Goal: Transaction & Acquisition: Purchase product/service

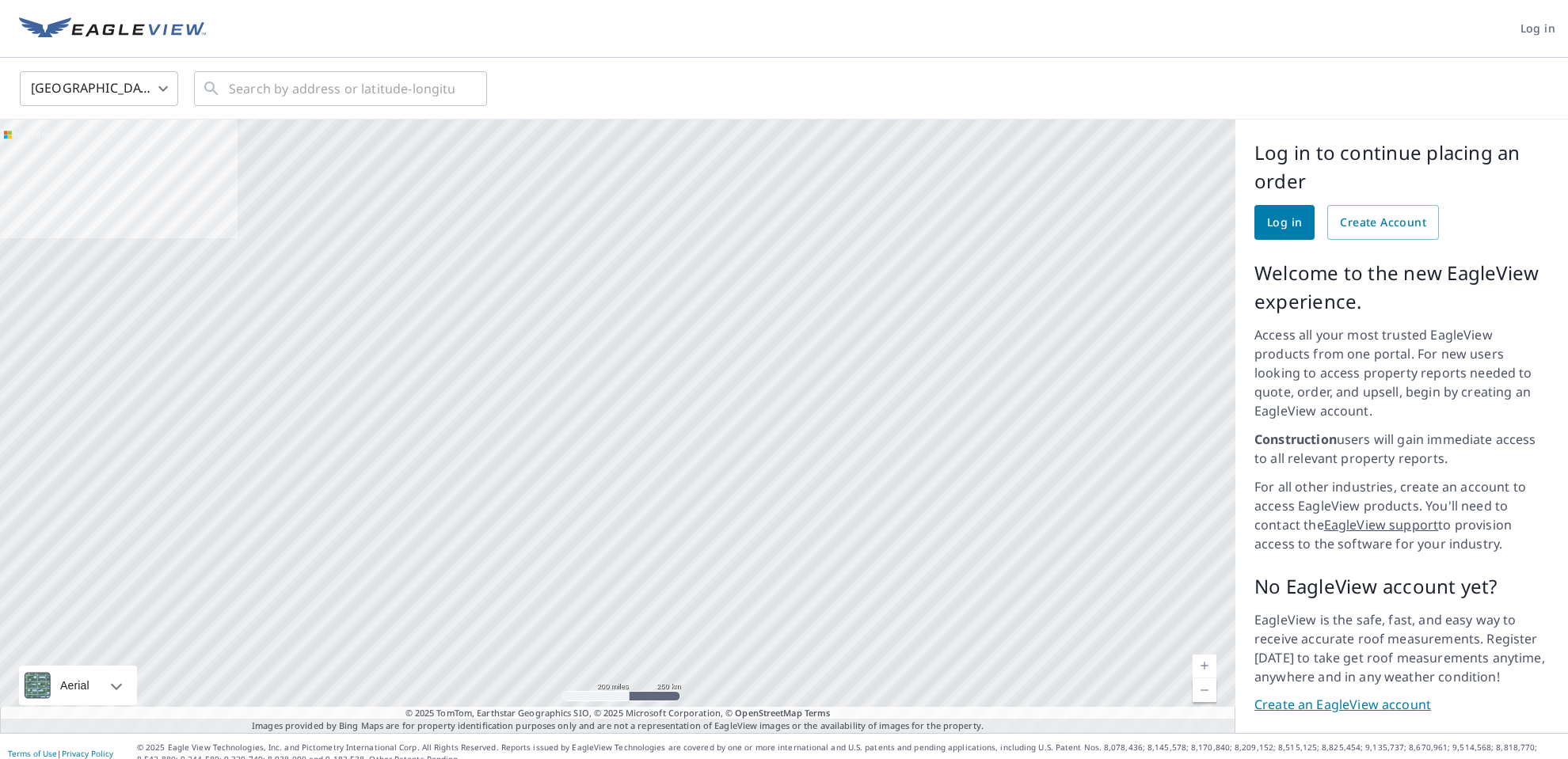
click at [1284, 223] on span "Log in" at bounding box center [1284, 222] width 34 height 20
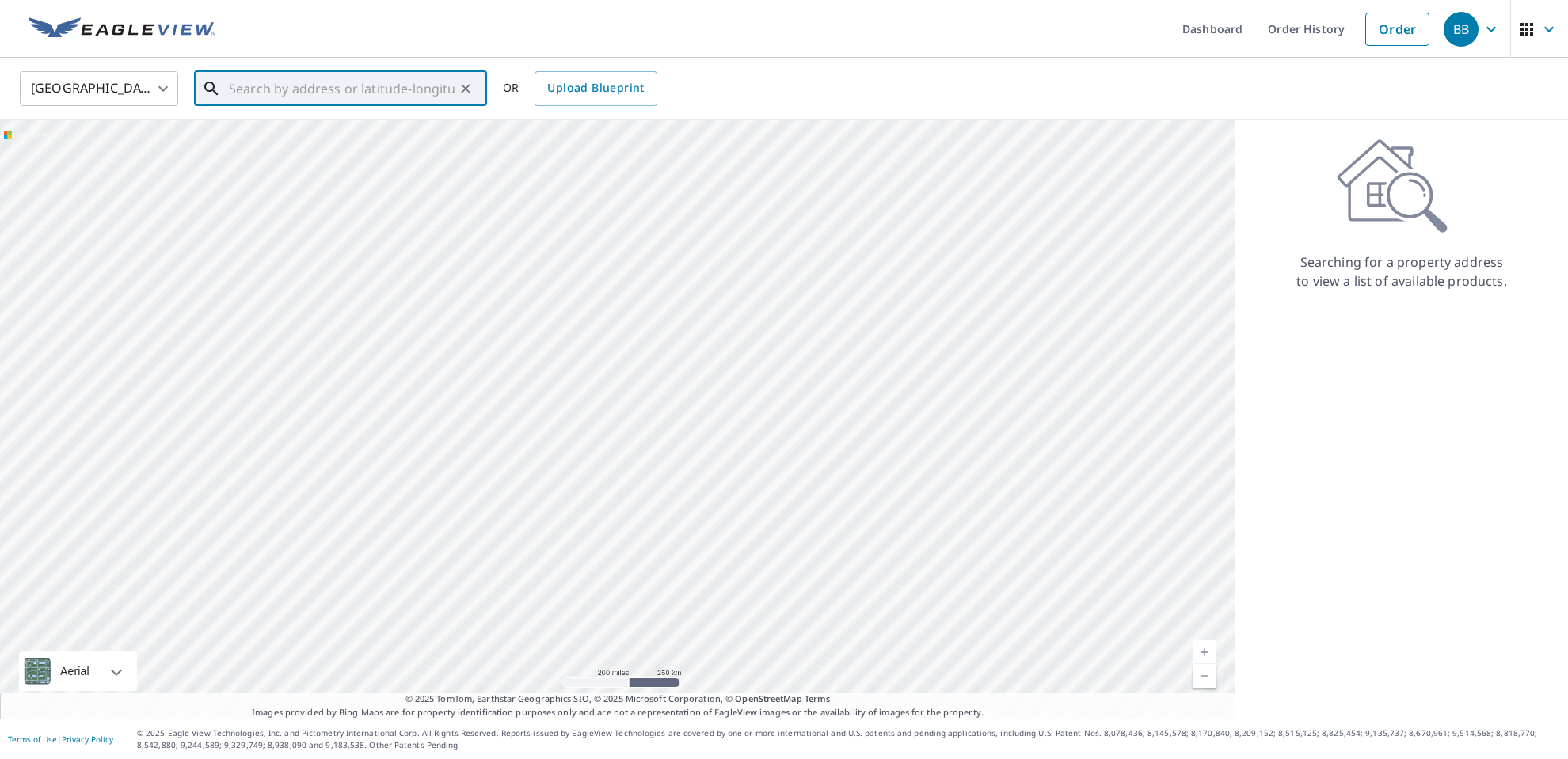
click at [283, 94] on input "text" at bounding box center [341, 88] width 226 height 44
paste input "[STREET_ADDRESS]"
click at [281, 145] on p "[GEOGRAPHIC_DATA]" at bounding box center [350, 152] width 248 height 16
type input "[STREET_ADDRESS]"
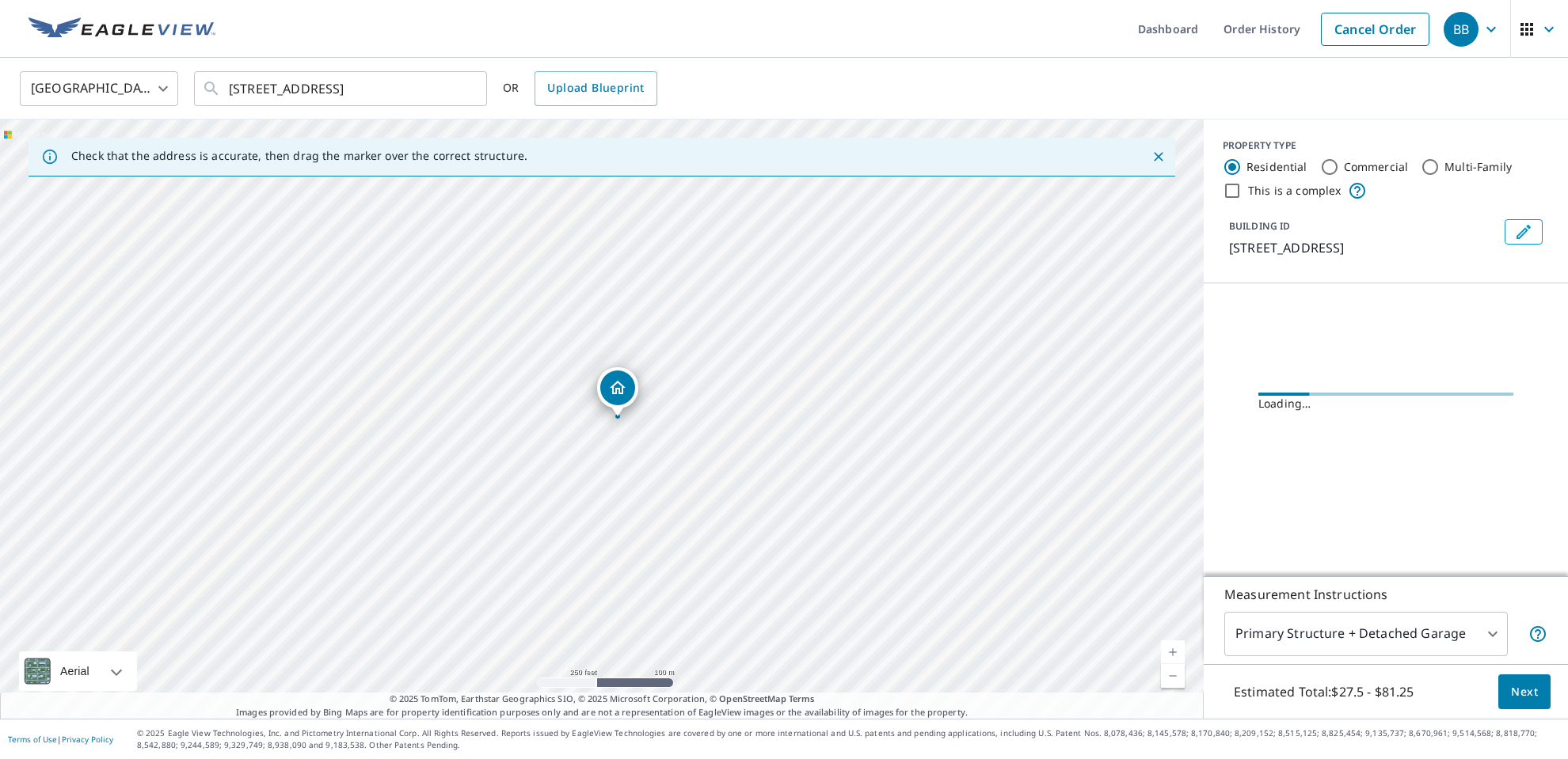
click at [1174, 652] on link "Current Level 17, Zoom In" at bounding box center [1172, 652] width 24 height 24
click at [1174, 652] on link "Current Level 18, Zoom In" at bounding box center [1172, 652] width 24 height 24
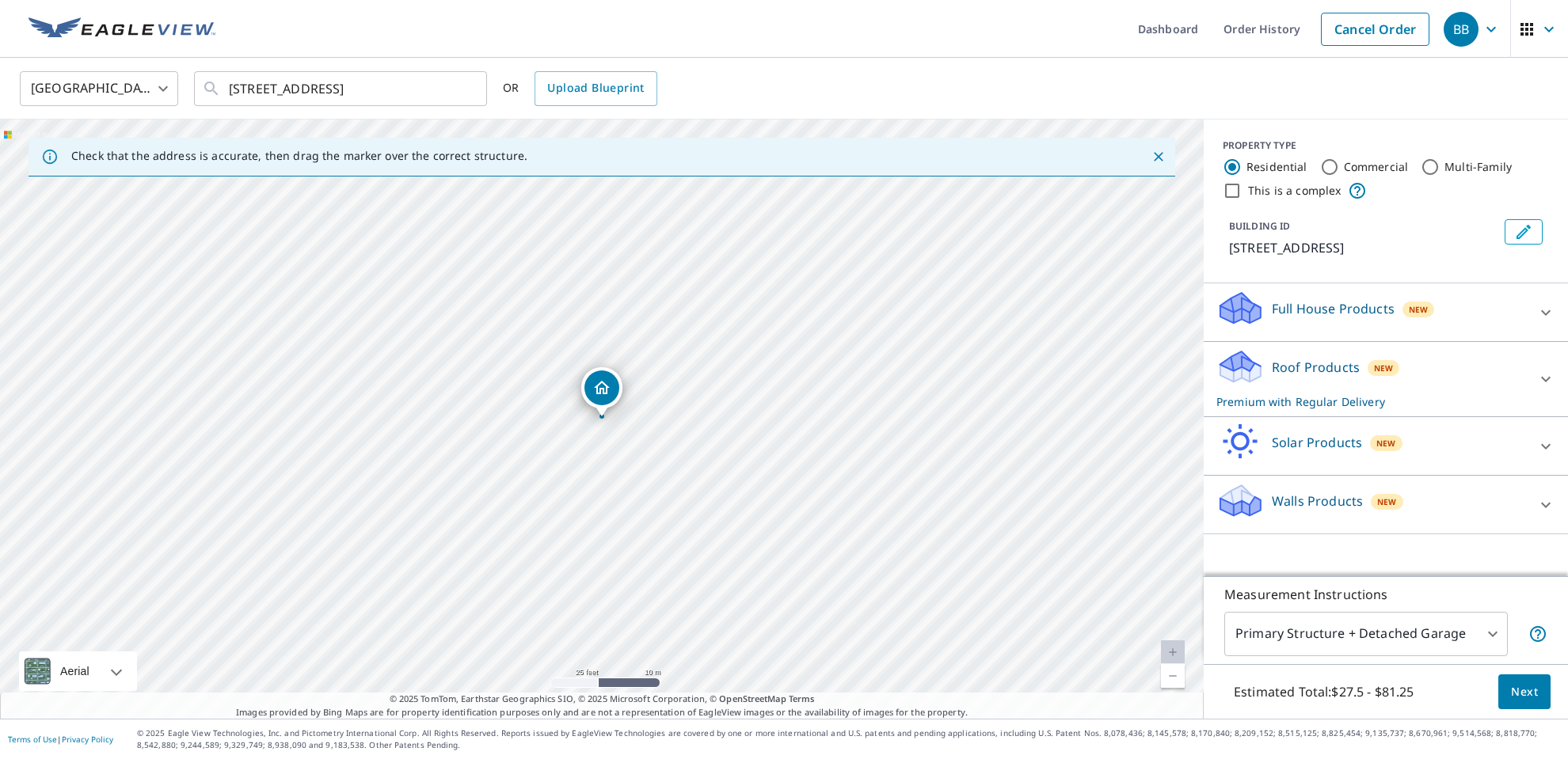
click at [1494, 630] on body "BB BB Dashboard Order History Cancel Order BB [GEOGRAPHIC_DATA] [GEOGRAPHIC_DAT…" at bounding box center [784, 379] width 1568 height 759
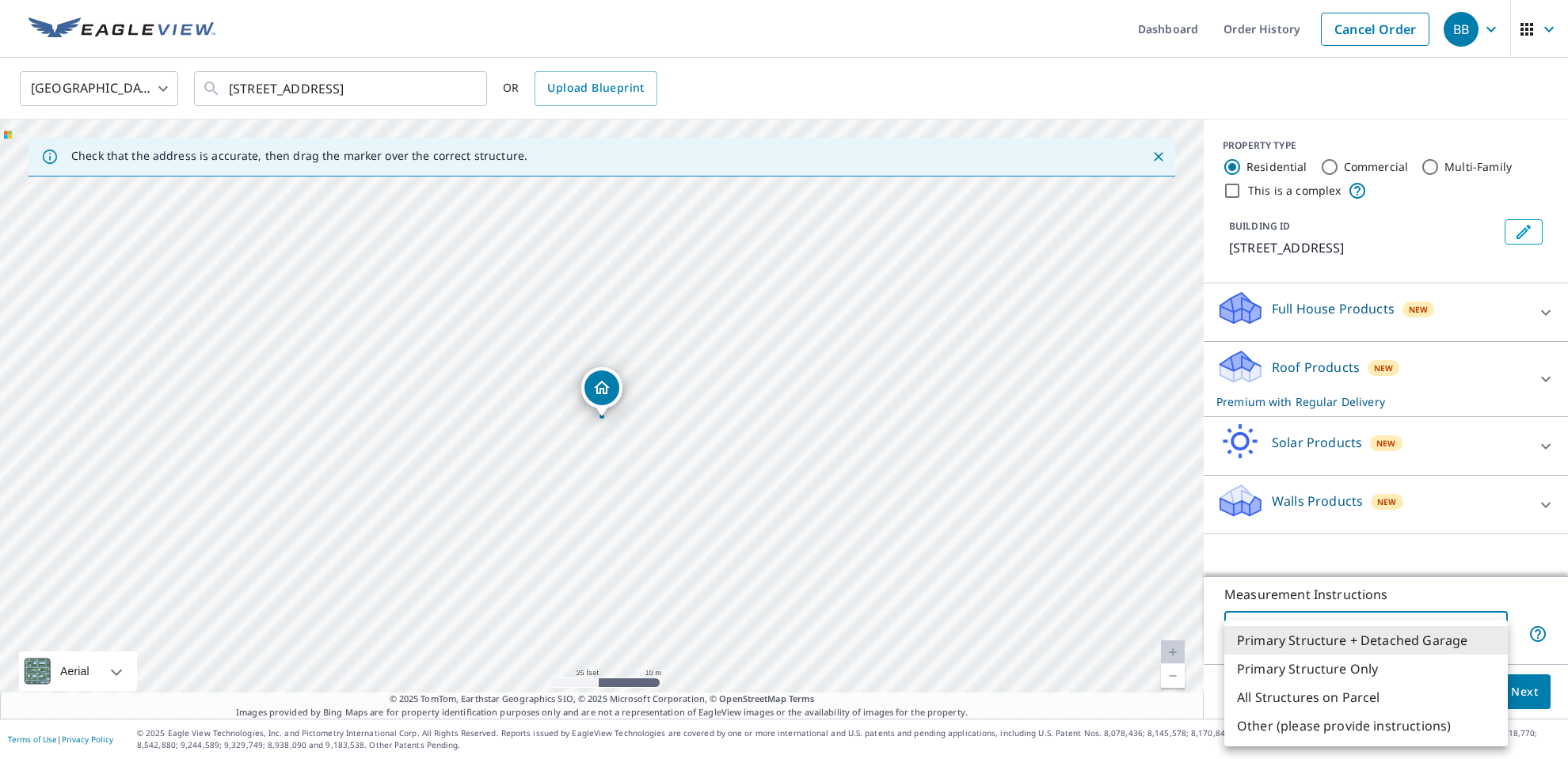
click at [1344, 665] on li "Primary Structure Only" at bounding box center [1365, 669] width 284 height 28
type input "2"
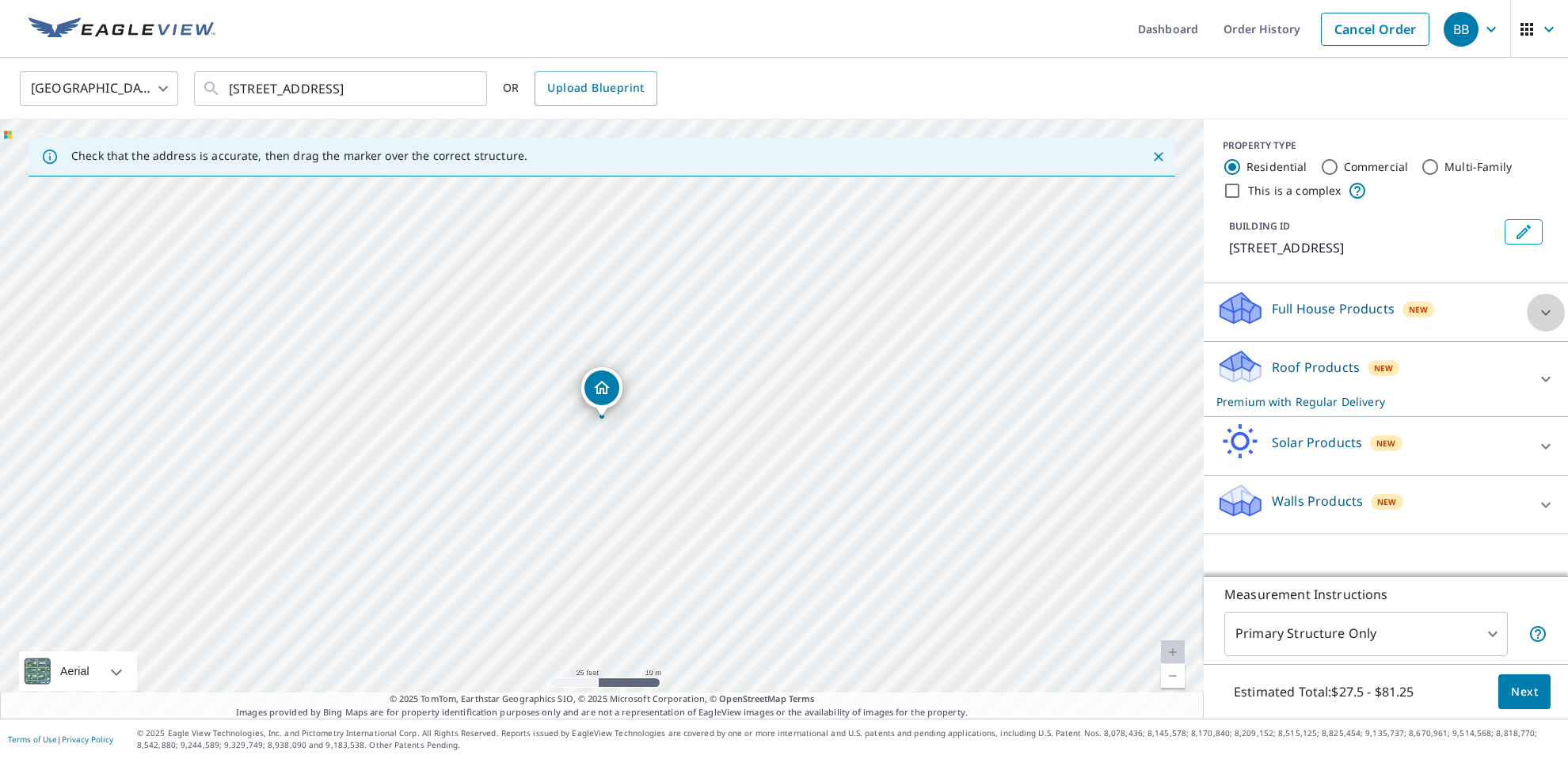
click at [1549, 315] on icon at bounding box center [1545, 312] width 9 height 5
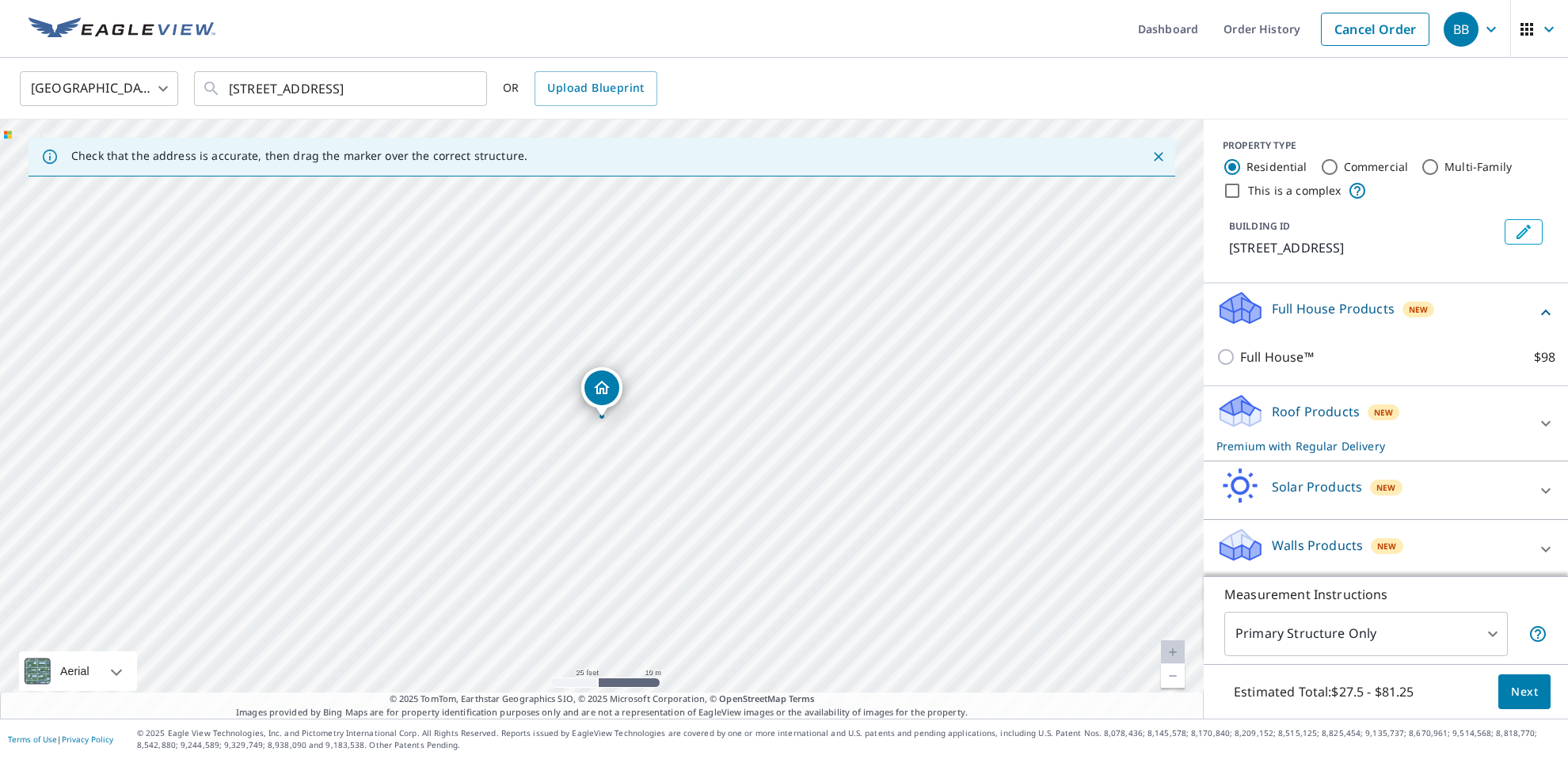
click at [1539, 322] on icon at bounding box center [1546, 313] width 19 height 19
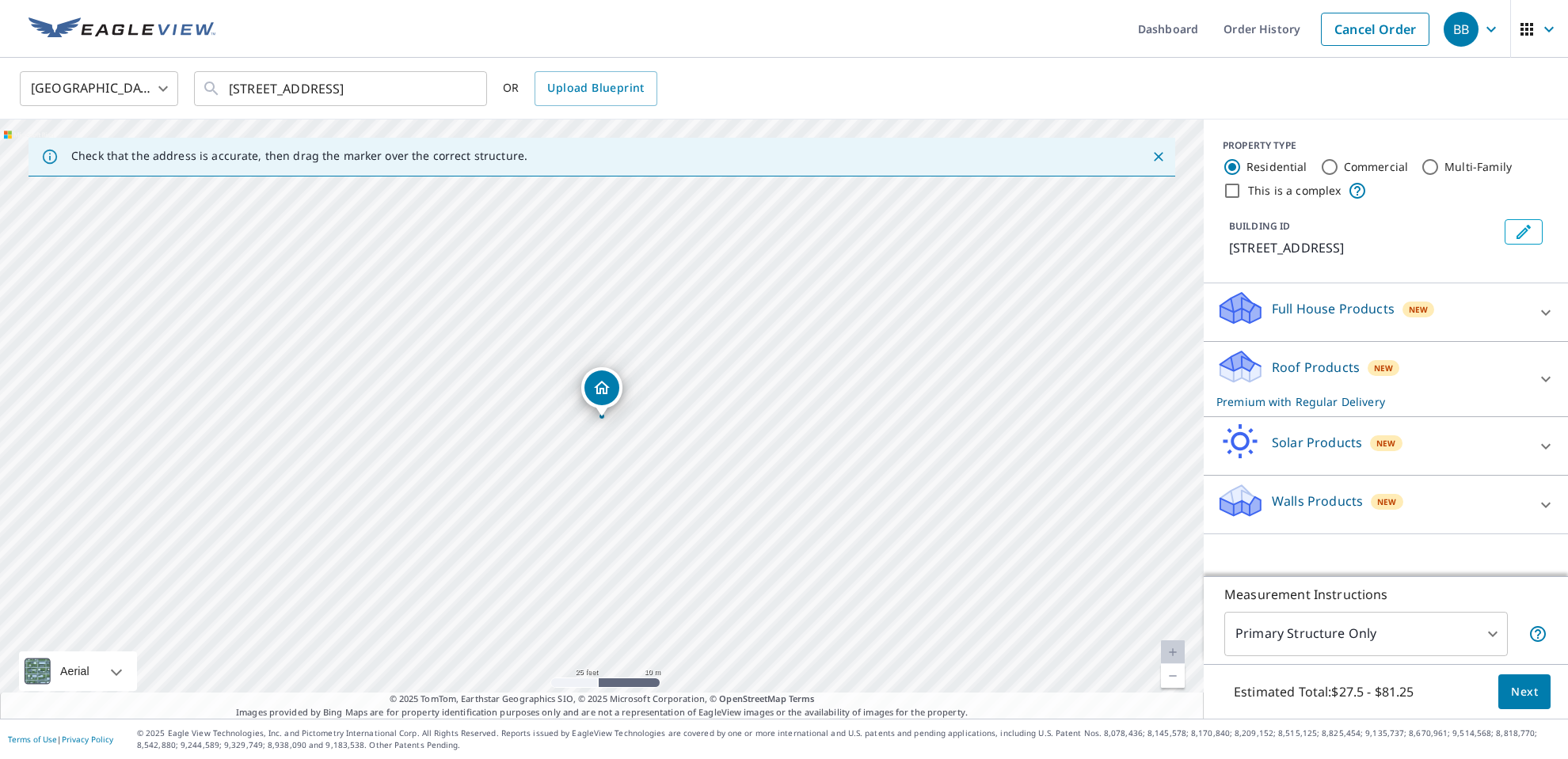
click at [1543, 383] on icon at bounding box center [1545, 379] width 9 height 5
click at [1520, 694] on span "Next" at bounding box center [1523, 692] width 27 height 20
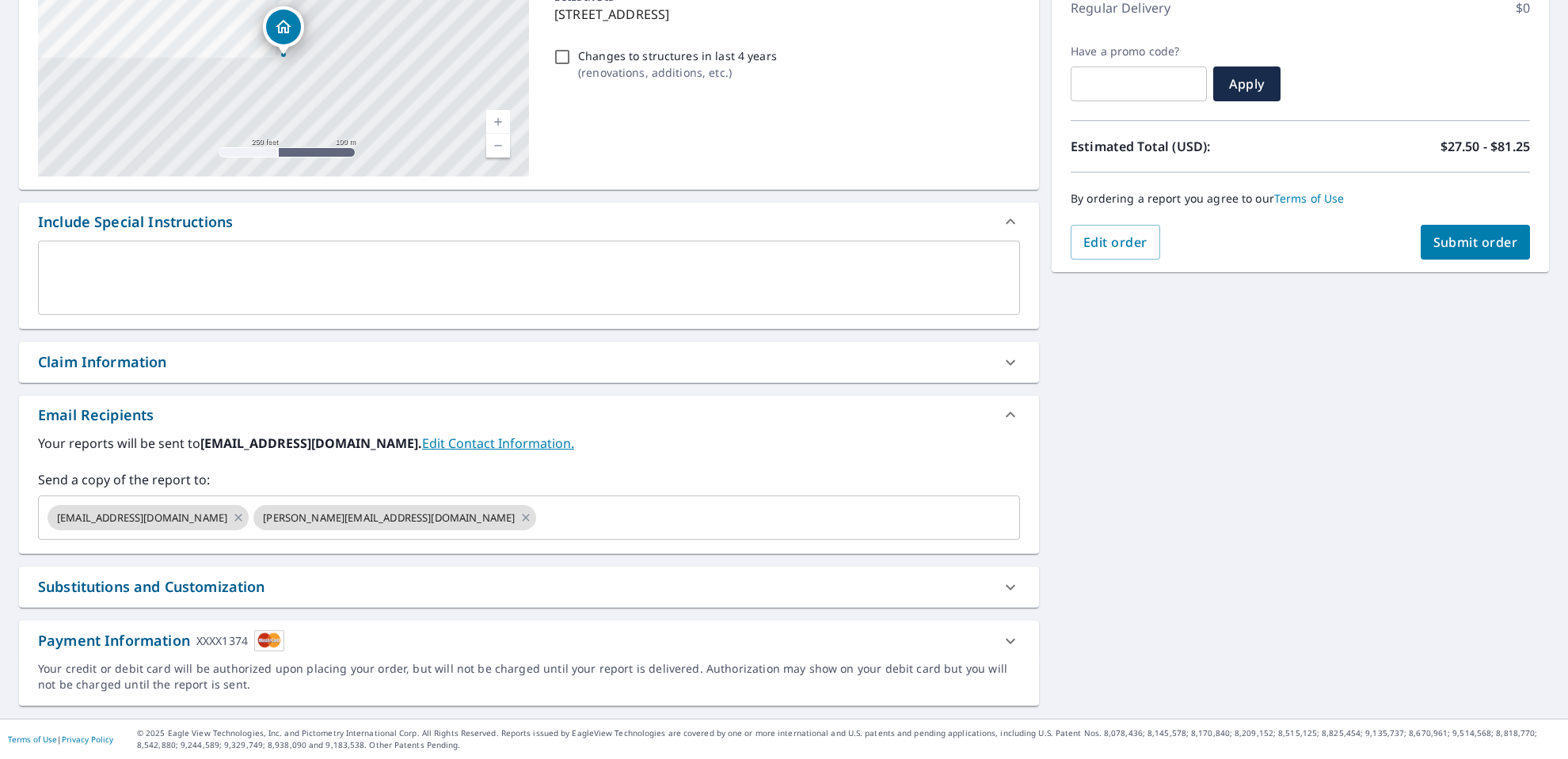
scroll to position [233, 0]
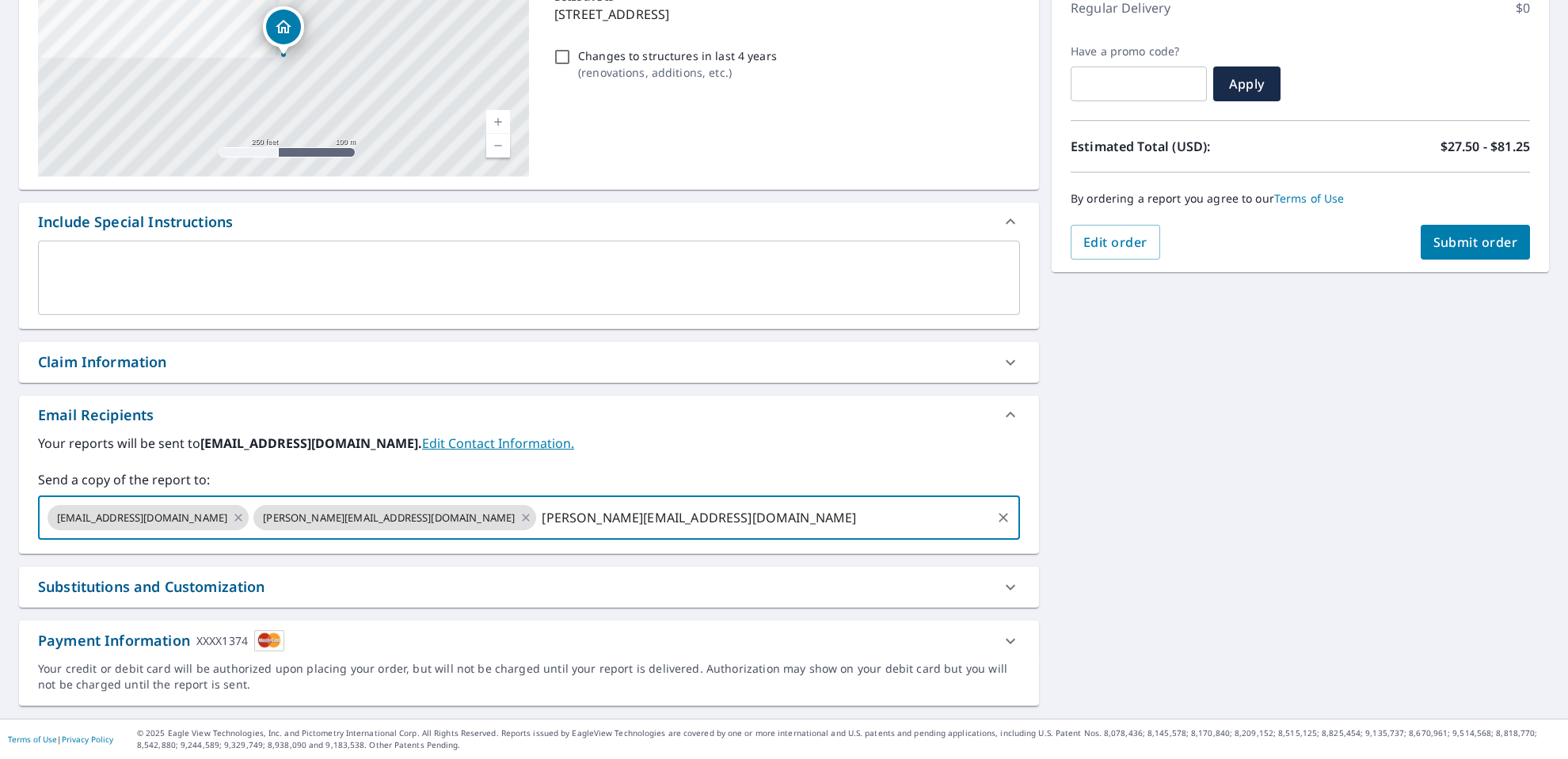
type input "[PERSON_NAME][EMAIL_ADDRESS][DOMAIN_NAME]"
click at [732, 442] on label "Your reports will be sent to [EMAIL_ADDRESS][DOMAIN_NAME]. Edit Contact Informa…" at bounding box center [528, 443] width 982 height 19
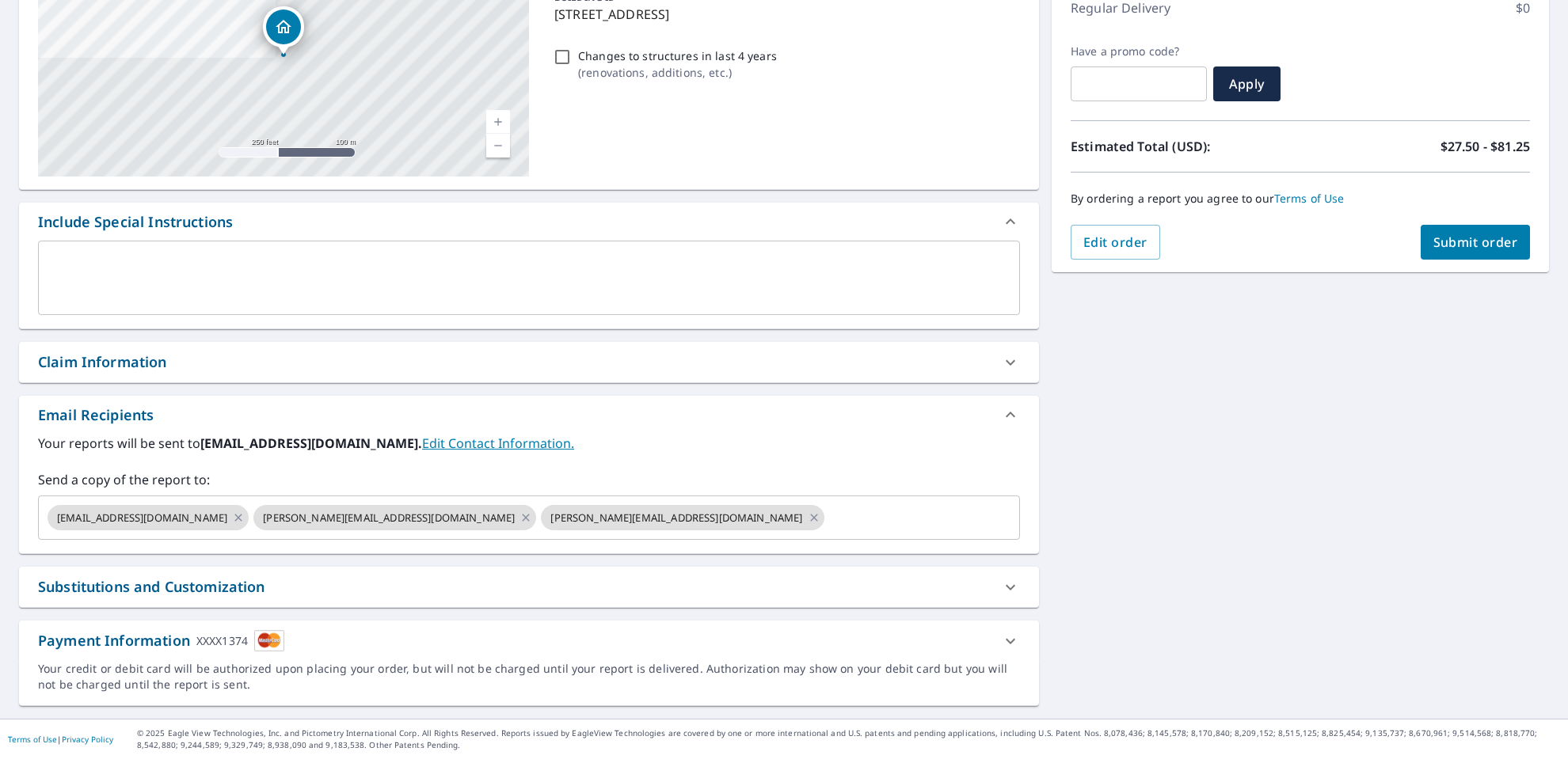
click at [1471, 233] on span "Submit order" at bounding box center [1475, 242] width 84 height 17
checkbox input "true"
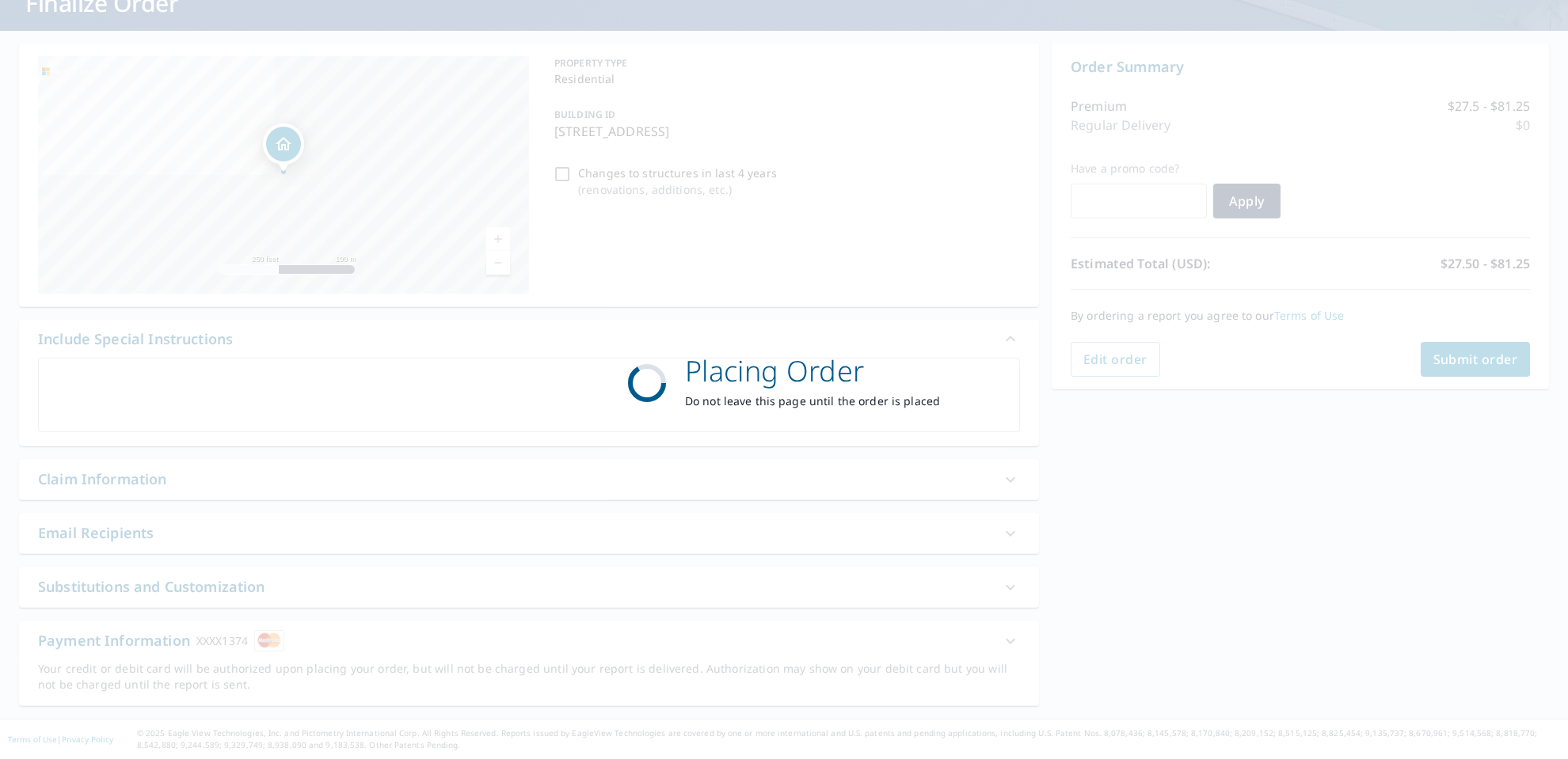
scroll to position [115, 0]
